Goal: Communication & Community: Answer question/provide support

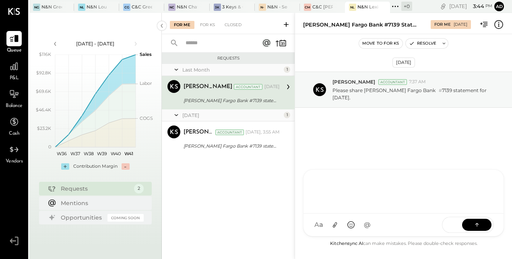
click at [340, 207] on div at bounding box center [404, 191] width 184 height 32
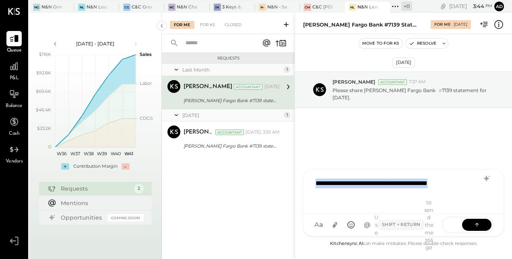
drag, startPoint x: 441, startPoint y: 189, endPoint x: 314, endPoint y: 167, distance: 128.7
click at [314, 167] on div "**********" at bounding box center [403, 136] width 217 height 246
click at [314, 167] on div "[DATE] [PERSON_NAME] Accountant 7:37 AM Please share [PERSON_NAME] Fargo Bank #…" at bounding box center [403, 136] width 217 height 205
drag, startPoint x: 446, startPoint y: 195, endPoint x: 309, endPoint y: 179, distance: 137.4
click at [309, 179] on div "**********" at bounding box center [403, 192] width 200 height 44
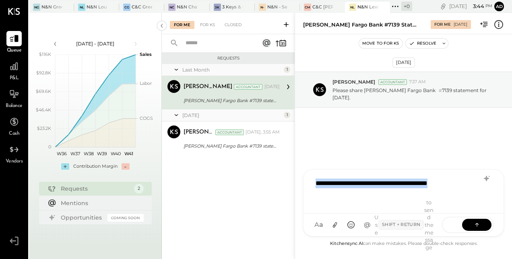
copy div "**********"
click at [478, 224] on icon at bounding box center [477, 225] width 8 height 8
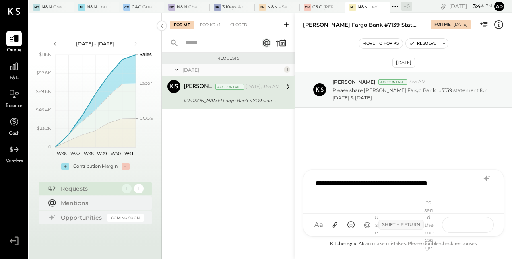
click at [477, 224] on icon at bounding box center [477, 225] width 8 height 8
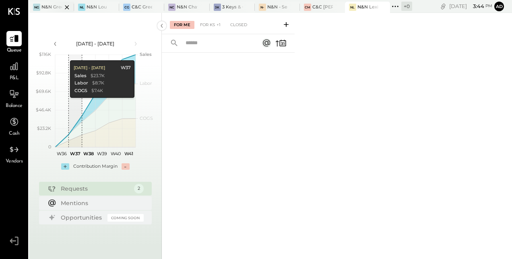
click at [44, 11] on div "NG N&N Greenville, LLC" at bounding box center [51, 7] width 45 height 11
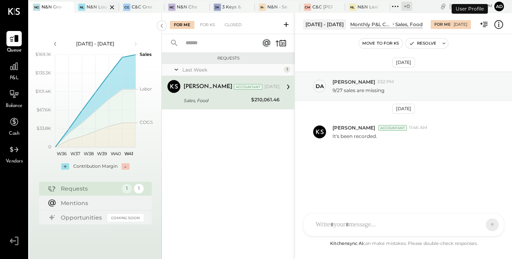
click at [97, 8] on div at bounding box center [105, 7] width 28 height 11
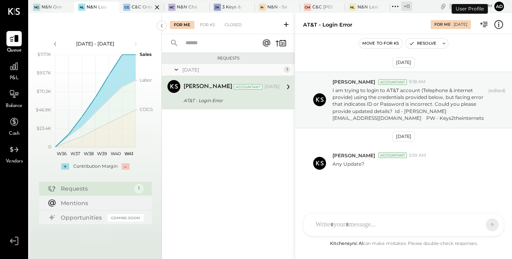
scroll to position [1, 0]
click at [146, 4] on div at bounding box center [150, 7] width 28 height 11
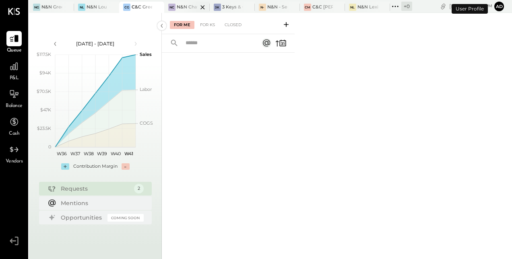
click at [182, 8] on div at bounding box center [196, 7] width 28 height 11
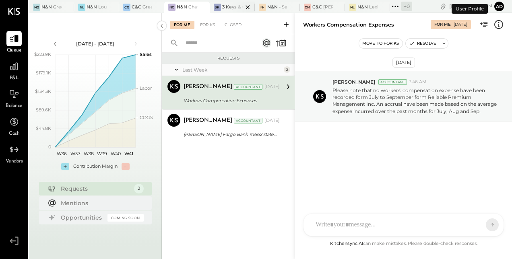
click at [228, 9] on div at bounding box center [241, 7] width 28 height 11
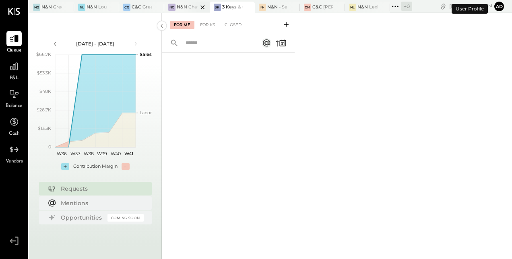
click at [193, 8] on div at bounding box center [196, 7] width 28 height 11
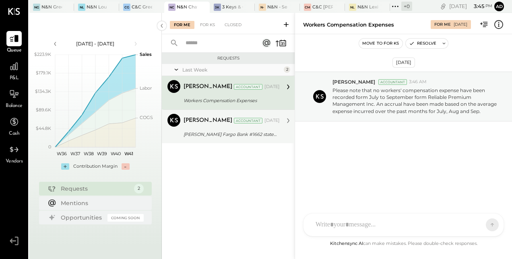
click at [206, 130] on div "[PERSON_NAME] Fargo Bank #1662 statement for [DATE] & [DATE]." at bounding box center [231, 135] width 94 height 10
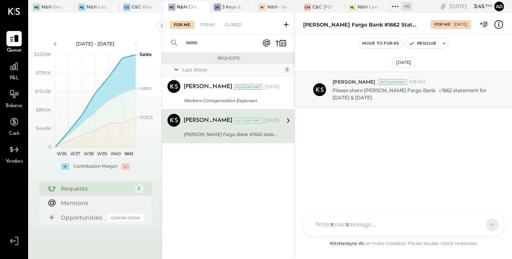
click at [329, 227] on div "[PERSON_NAME] [PERSON_NAME] HT [PERSON_NAME] B [PERSON_NAME] MG [PERSON_NAME] T…" at bounding box center [403, 224] width 201 height 23
paste div
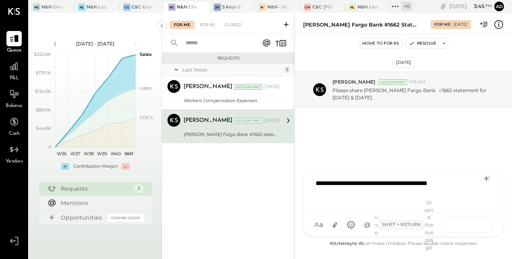
click at [479, 222] on icon at bounding box center [477, 225] width 8 height 8
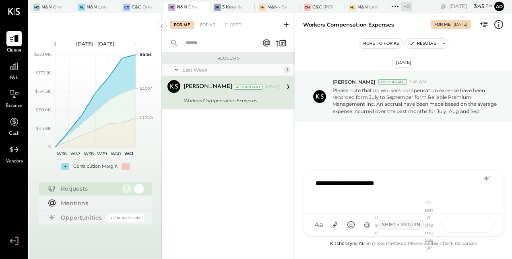
click at [473, 229] on button at bounding box center [476, 225] width 29 height 12
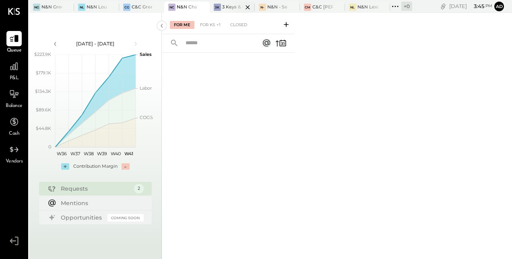
click at [228, 8] on div at bounding box center [241, 7] width 28 height 11
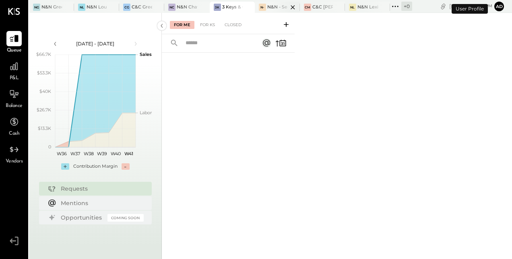
click at [272, 4] on div at bounding box center [286, 7] width 28 height 11
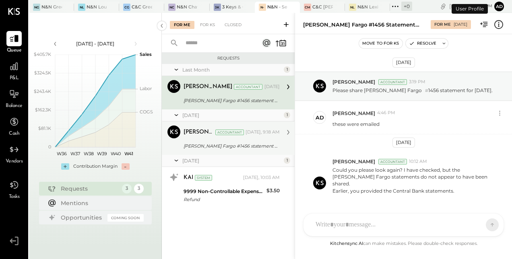
scroll to position [35, 0]
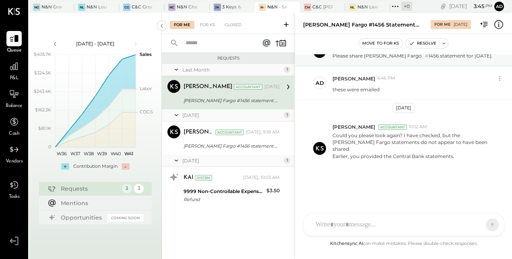
click at [202, 87] on div "[PERSON_NAME]" at bounding box center [208, 87] width 49 height 8
click at [324, 227] on div "[PERSON_NAME] [PERSON_NAME] HT [PERSON_NAME] B [PERSON_NAME] RS Riken [PERSON_N…" at bounding box center [403, 224] width 201 height 23
paste div
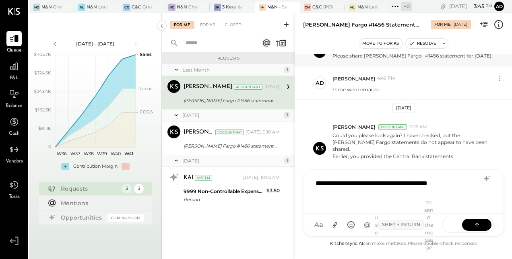
click at [481, 218] on div "SEND" at bounding box center [468, 225] width 52 height 16
click at [478, 221] on icon at bounding box center [477, 225] width 8 height 8
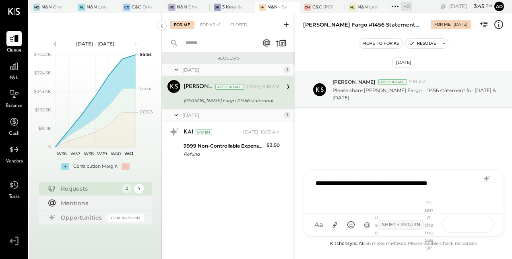
click at [472, 225] on button at bounding box center [476, 225] width 29 height 12
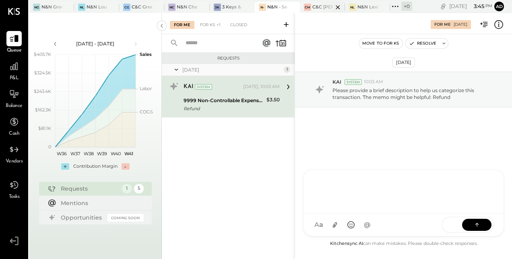
click at [316, 9] on div "C&C [PERSON_NAME] LLC" at bounding box center [322, 7] width 21 height 6
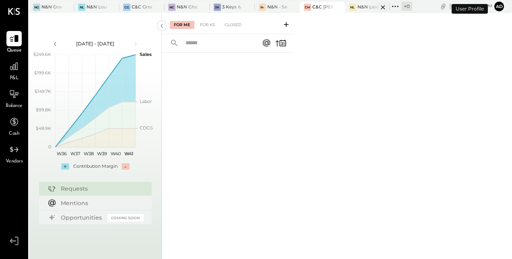
click at [362, 5] on div at bounding box center [376, 7] width 28 height 11
